Goal: Task Accomplishment & Management: Manage account settings

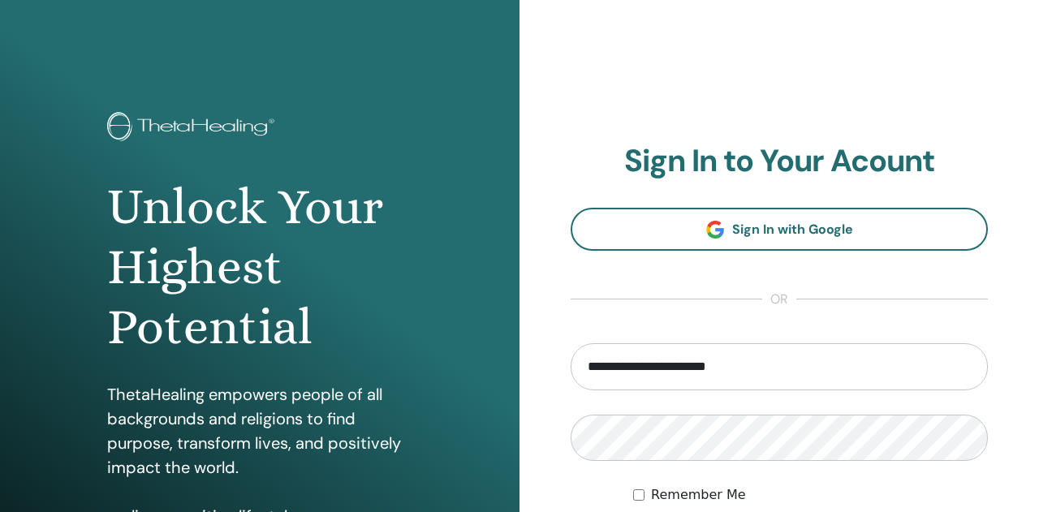
type input "**********"
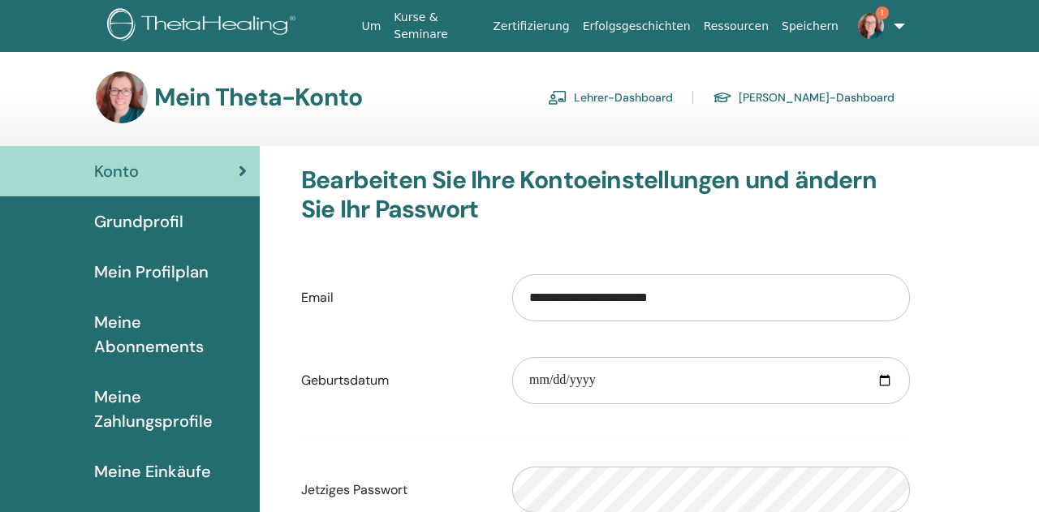
click at [661, 98] on link "Lehrer-Dashboard" at bounding box center [610, 97] width 125 height 26
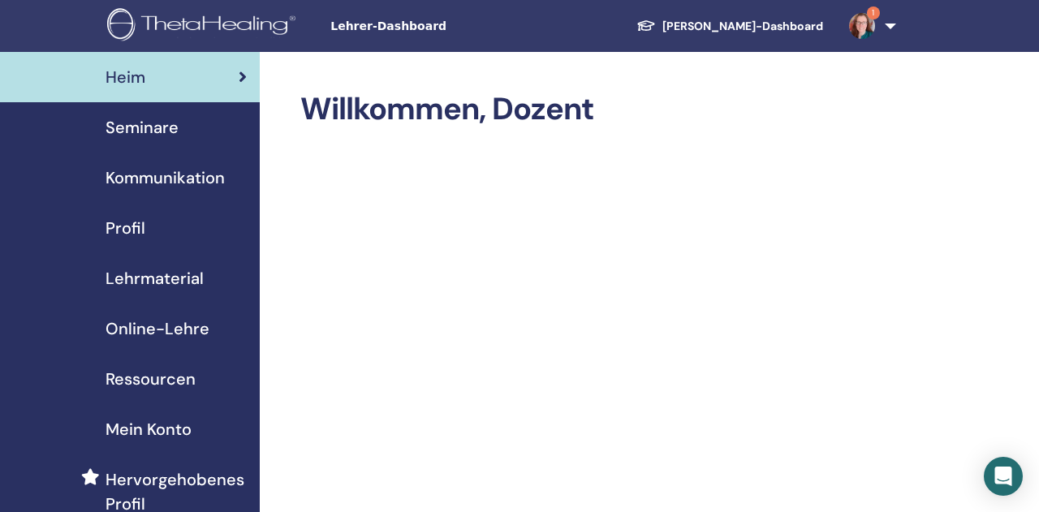
click at [114, 123] on span "Seminare" at bounding box center [142, 127] width 73 height 24
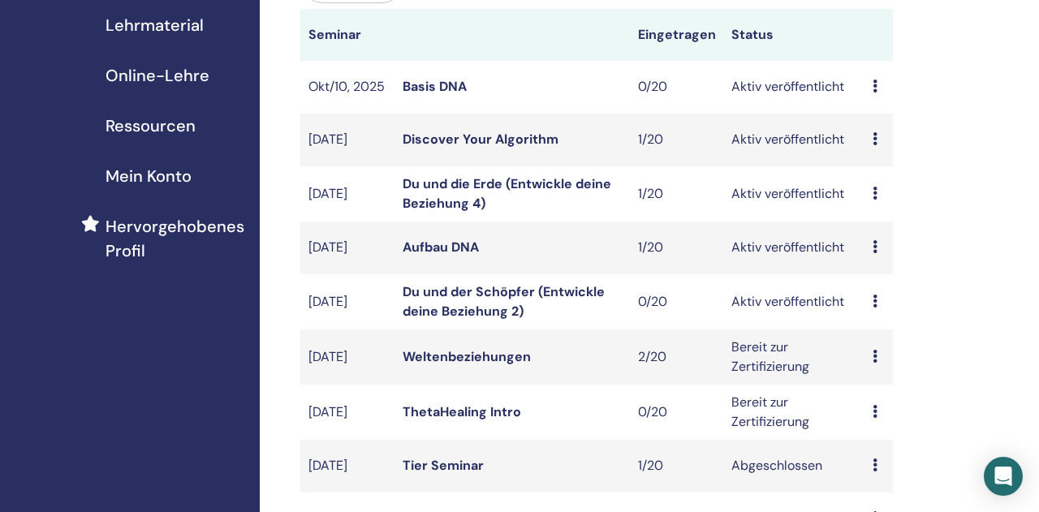
scroll to position [338, 0]
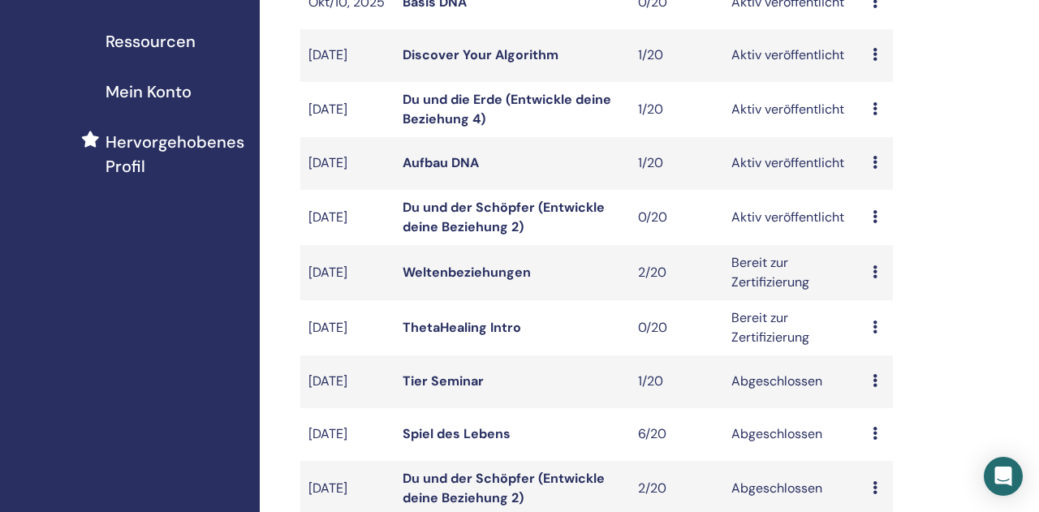
click at [446, 271] on link "Weltenbeziehungen" at bounding box center [467, 272] width 128 height 17
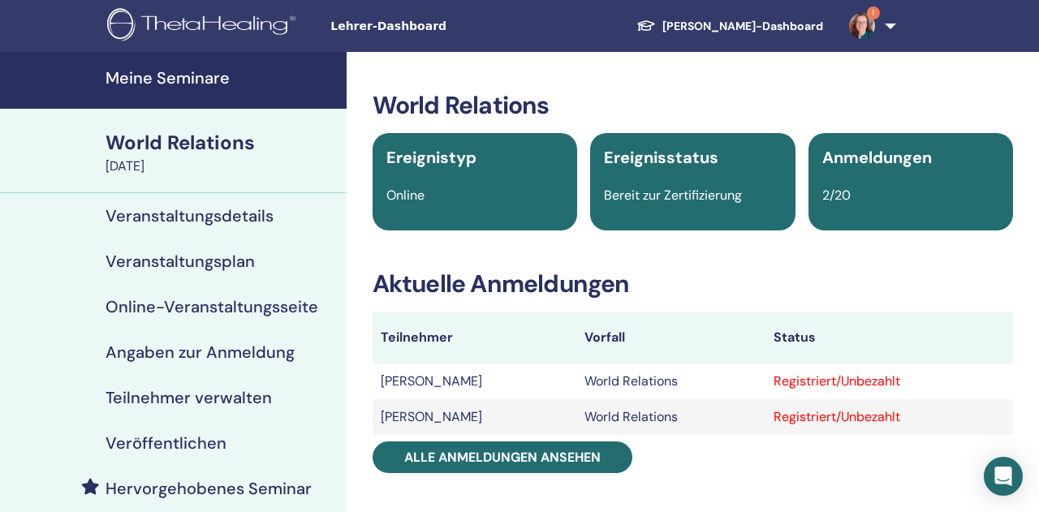
click at [153, 395] on h4 "Teilnehmer verwalten" at bounding box center [189, 397] width 166 height 19
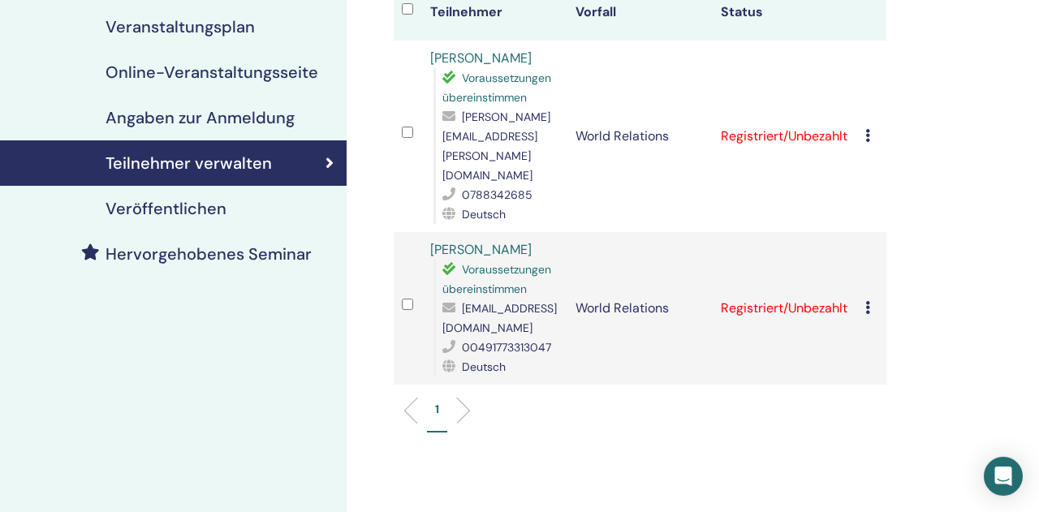
scroll to position [253, 0]
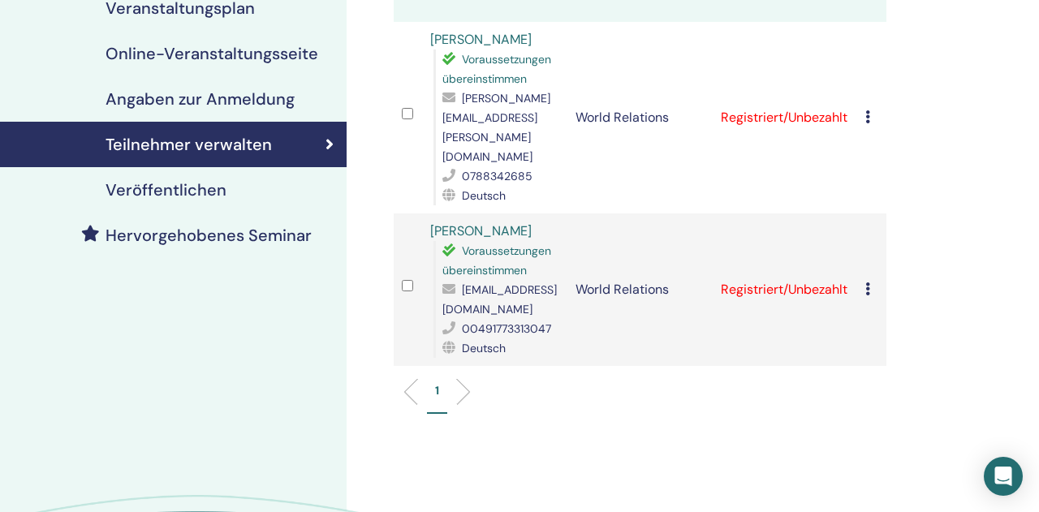
click at [870, 110] on icon at bounding box center [867, 116] width 5 height 13
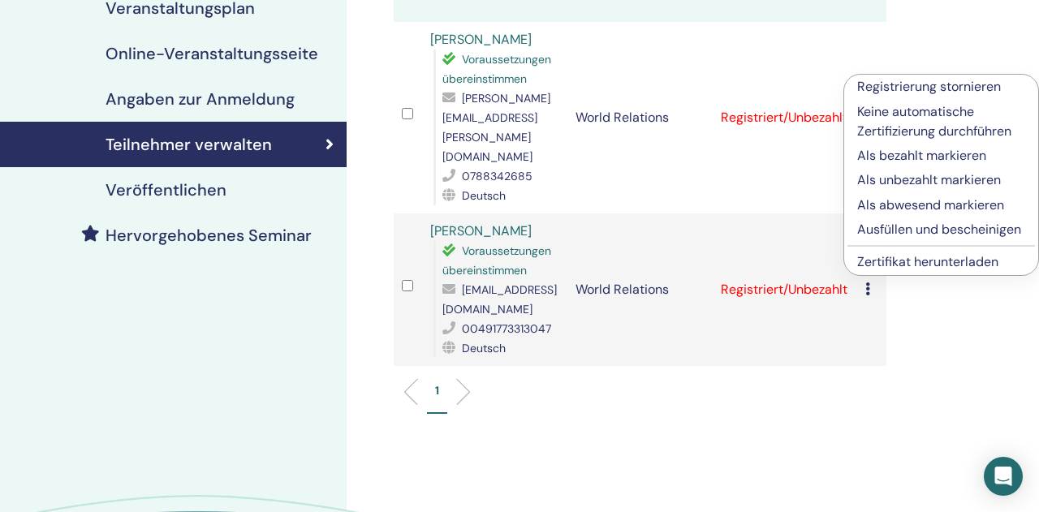
click at [928, 231] on p "Ausfüllen und bescheinigen" at bounding box center [941, 229] width 168 height 19
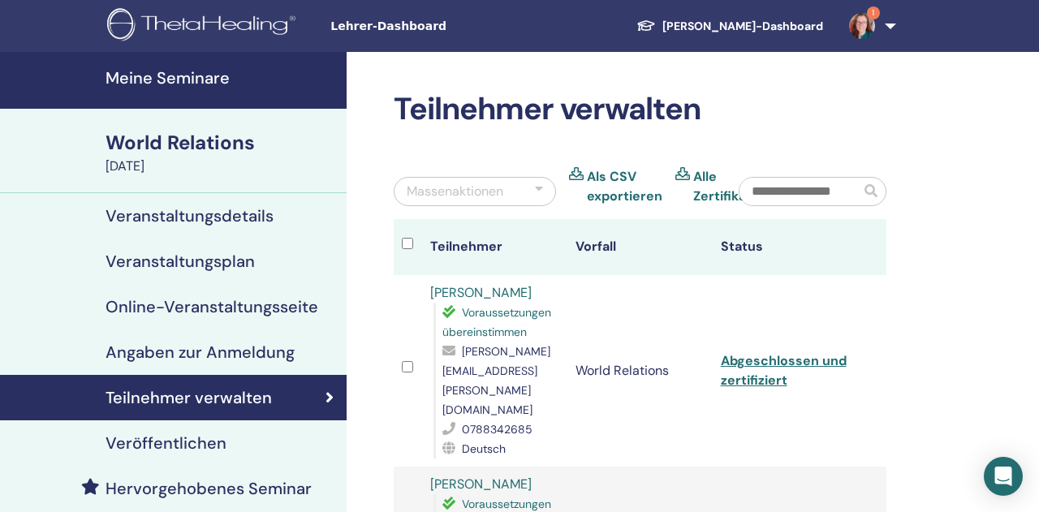
scroll to position [253, 0]
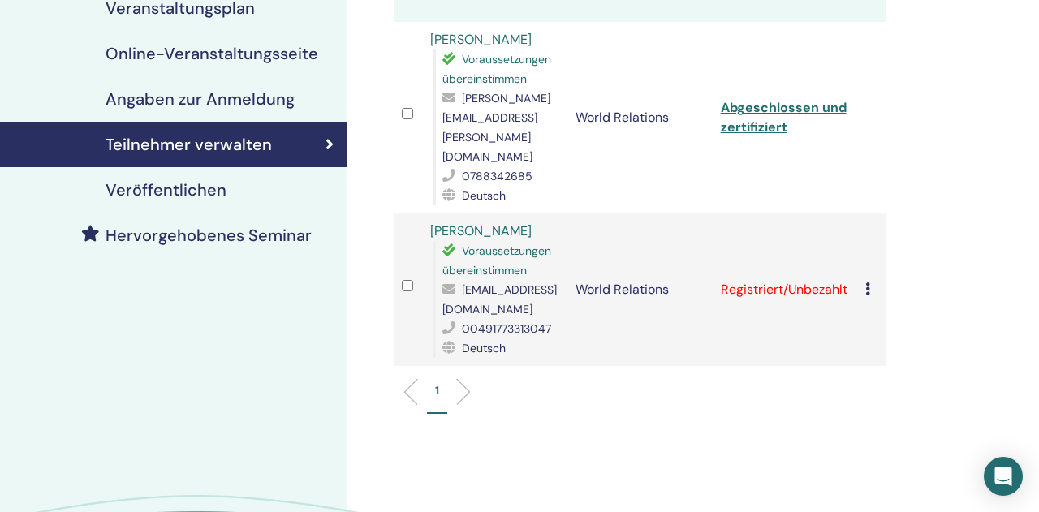
click at [870, 282] on icon at bounding box center [867, 288] width 5 height 13
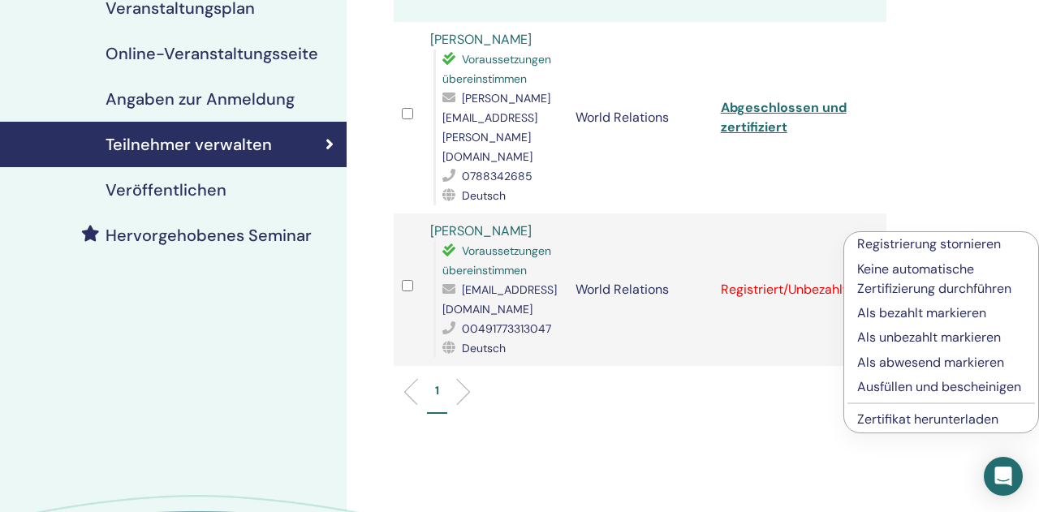
click at [902, 387] on p "Ausfüllen und bescheinigen" at bounding box center [941, 386] width 168 height 19
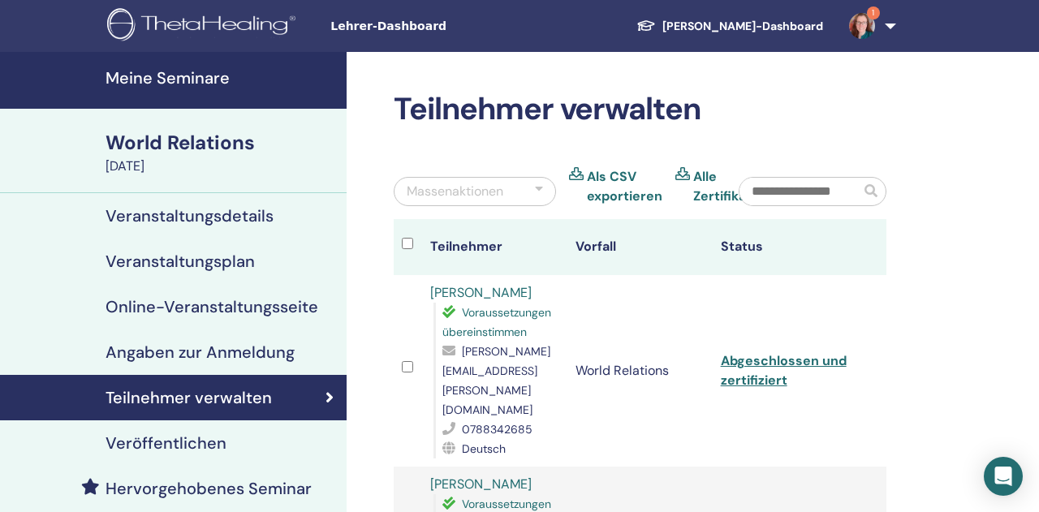
click at [858, 28] on img at bounding box center [862, 26] width 26 height 26
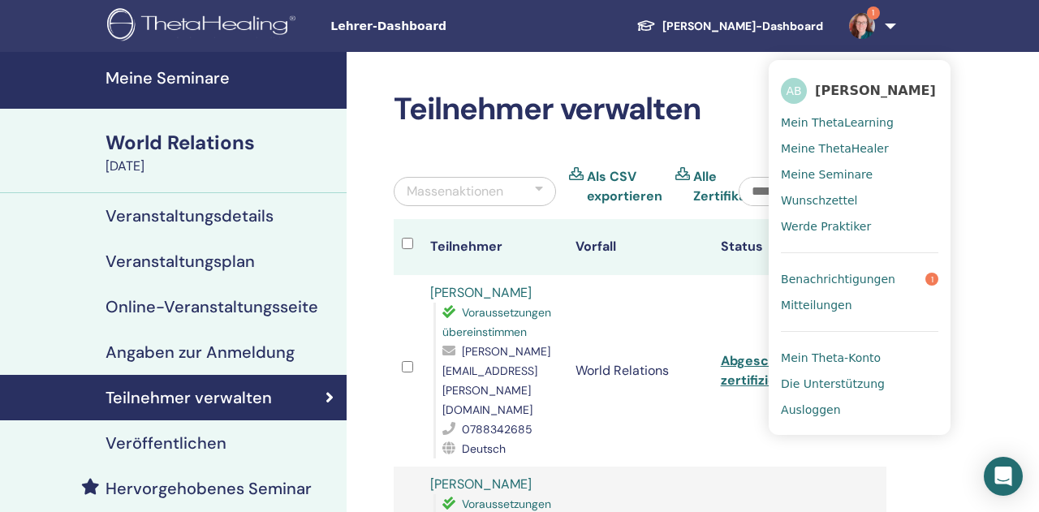
click at [834, 277] on span "Benachrichtigungen" at bounding box center [838, 279] width 114 height 15
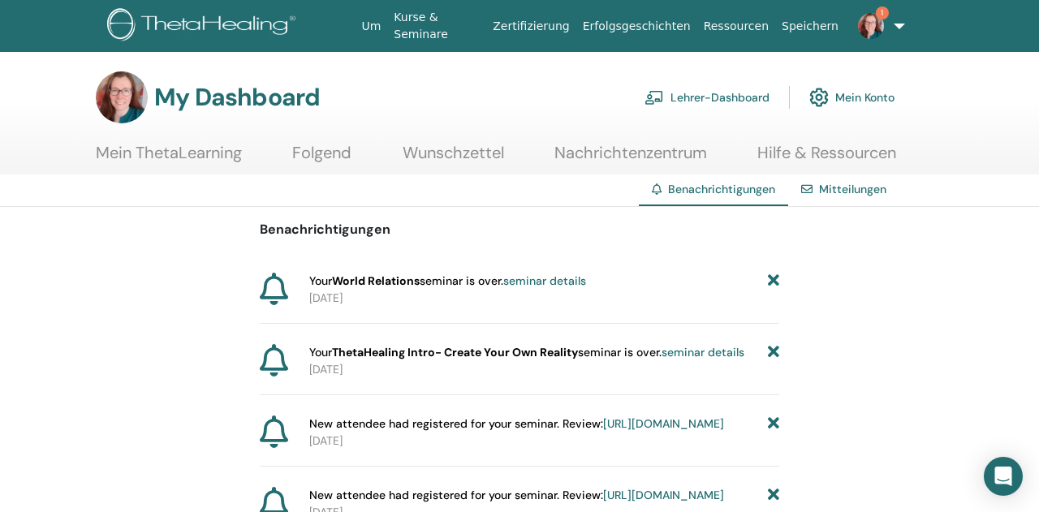
click at [729, 98] on link "Lehrer-Dashboard" at bounding box center [707, 98] width 125 height 36
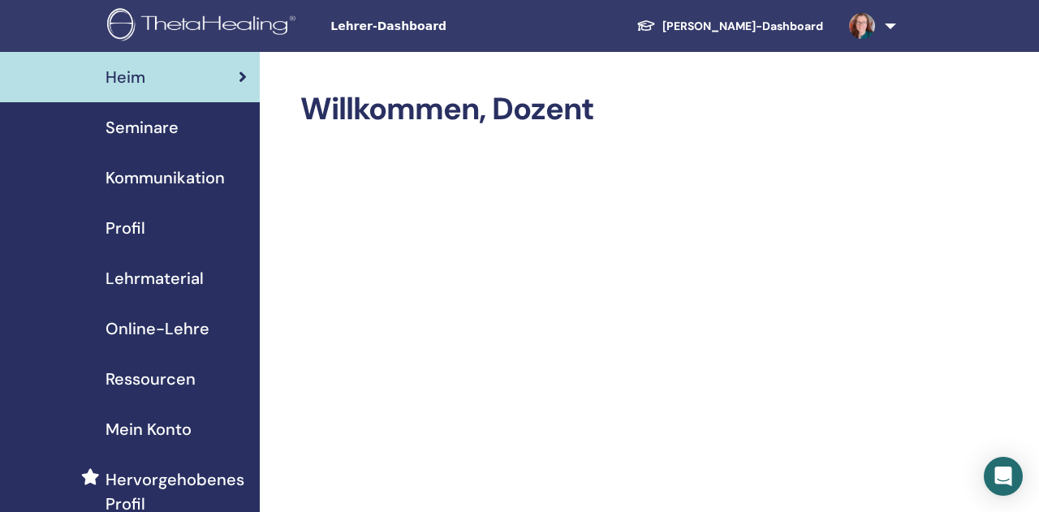
click at [192, 22] on img at bounding box center [204, 26] width 194 height 37
